Goal: Task Accomplishment & Management: Use online tool/utility

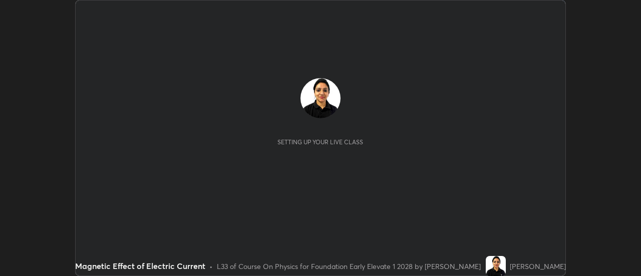
scroll to position [276, 641]
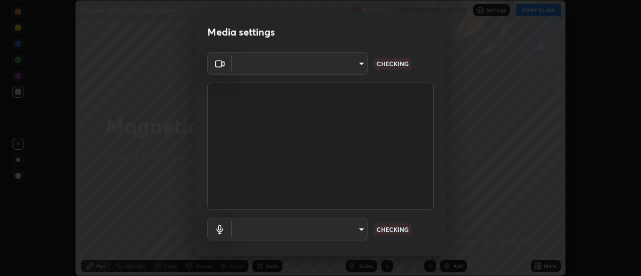
type input "609e5a32b3deb6334e4eacac44e0076ed714ca5fe8849d3a386cfb8853ab1d3b"
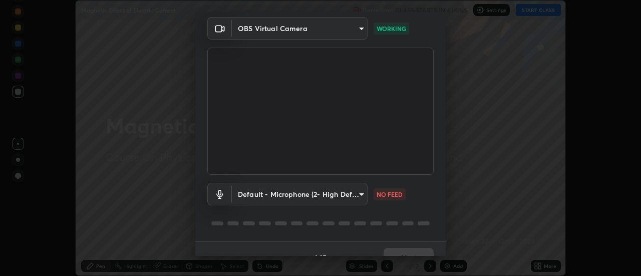
scroll to position [38, 0]
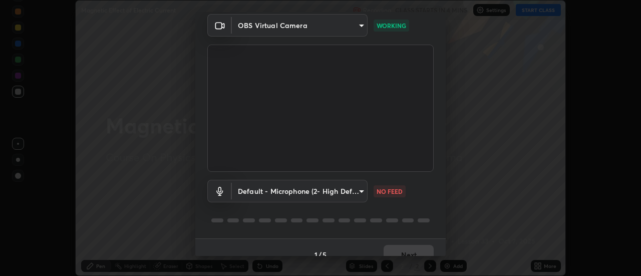
click at [363, 190] on body "Erase all Magnetic Effect of Electric Current Recording CLASS STARTS IN 4 MINS …" at bounding box center [320, 138] width 641 height 276
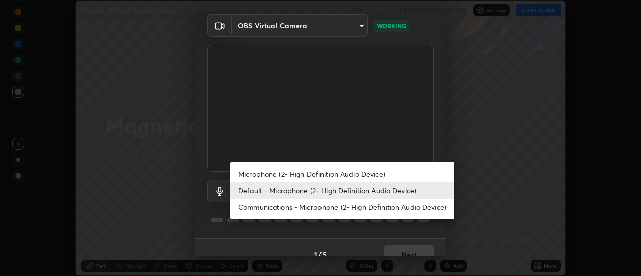
click at [351, 174] on li "Microphone (2- High Definition Audio Device)" at bounding box center [342, 174] width 224 height 17
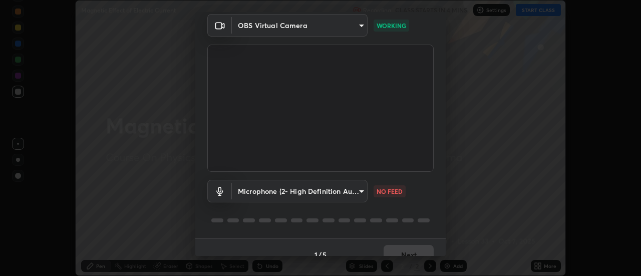
type input "5c097316edad770ff1f9d78bd65a581c51af3332334228ceb6903064a2fe3379"
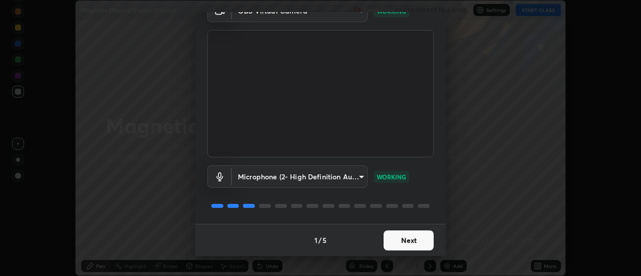
click at [414, 238] on button "Next" at bounding box center [409, 240] width 50 height 20
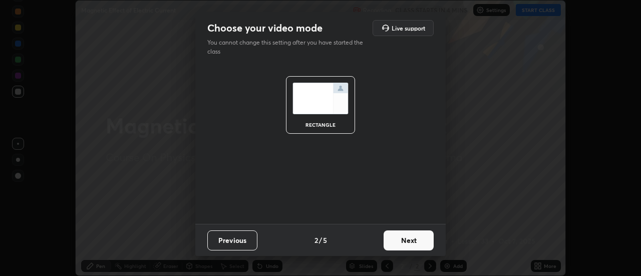
scroll to position [0, 0]
click at [418, 241] on button "Next" at bounding box center [409, 240] width 50 height 20
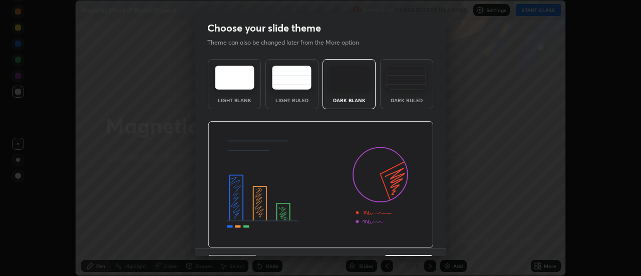
scroll to position [25, 0]
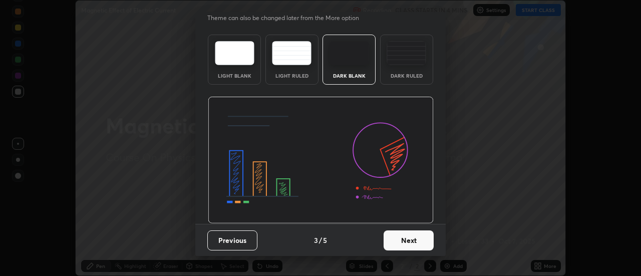
click at [405, 242] on button "Next" at bounding box center [409, 240] width 50 height 20
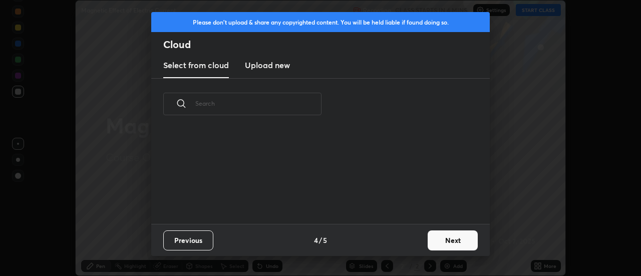
scroll to position [94, 321]
click at [443, 241] on button "Next" at bounding box center [453, 240] width 50 height 20
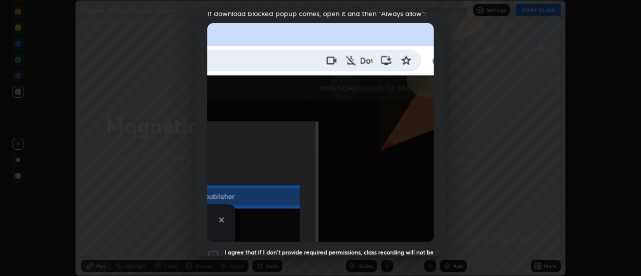
scroll to position [257, 0]
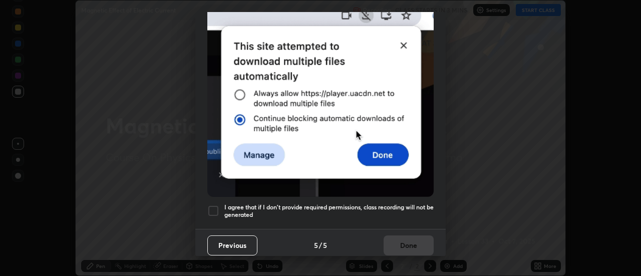
click at [213, 205] on div at bounding box center [213, 211] width 12 height 12
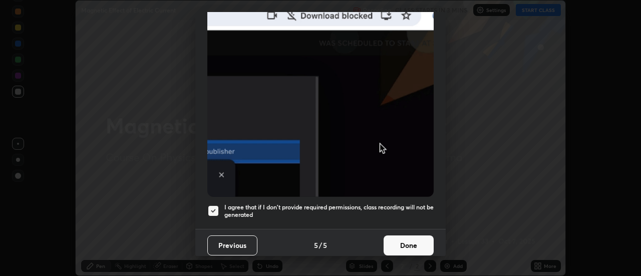
click at [410, 239] on button "Done" at bounding box center [409, 245] width 50 height 20
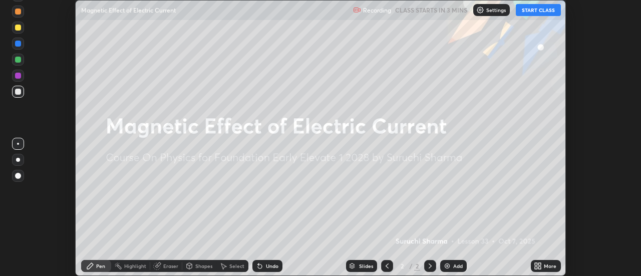
click at [534, 8] on button "START CLASS" at bounding box center [538, 10] width 45 height 12
